Goal: Information Seeking & Learning: Learn about a topic

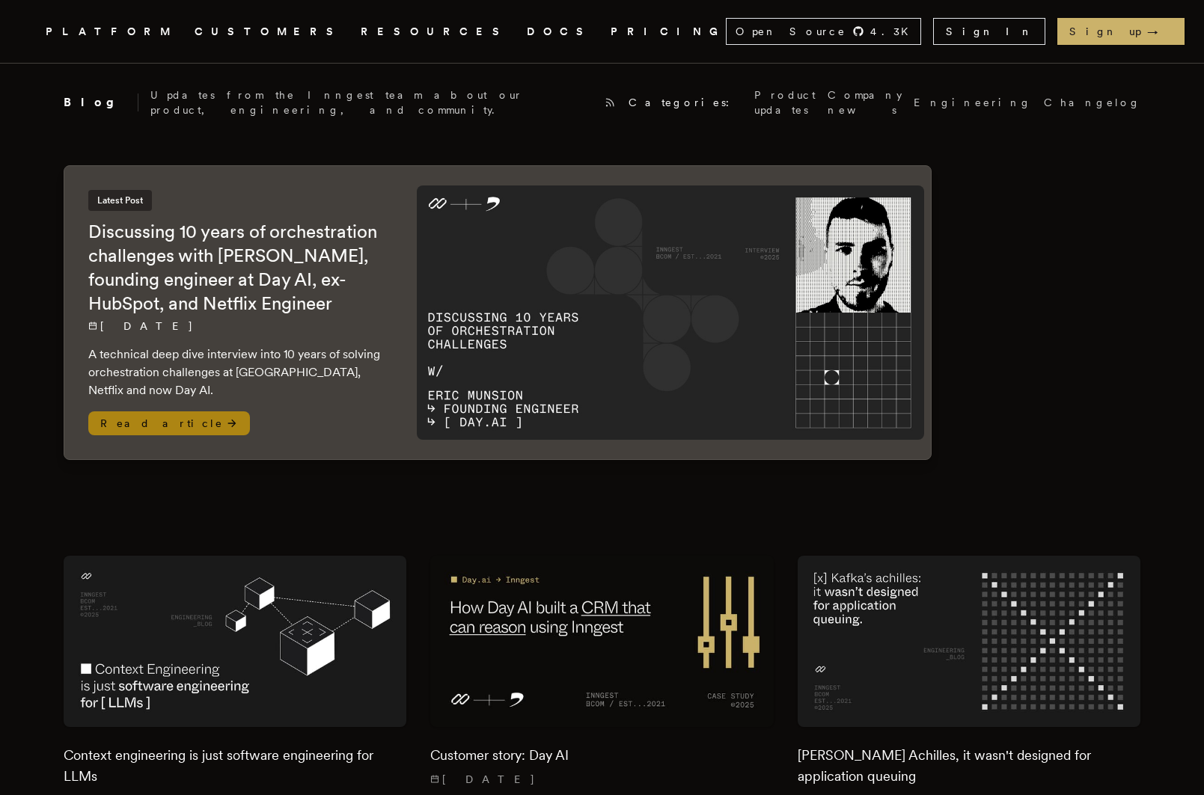
click at [634, 307] on img at bounding box center [671, 313] width 508 height 254
